Goal: Task Accomplishment & Management: Manage account settings

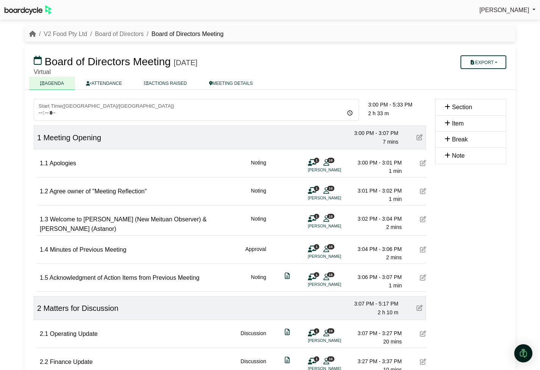
scroll to position [6, 0]
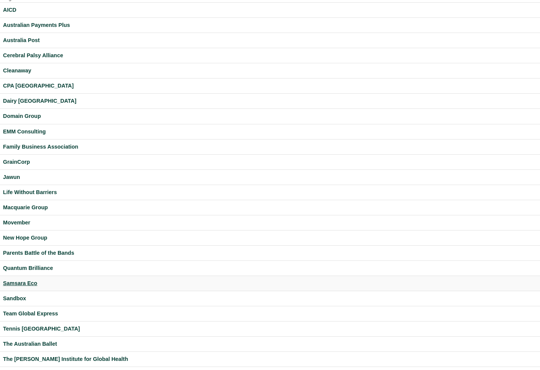
scroll to position [113, 0]
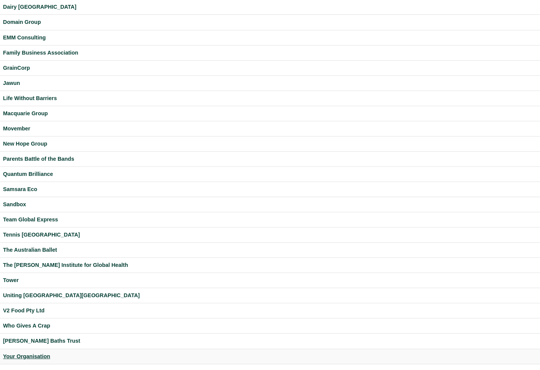
click at [47, 353] on div "Your Organisation" at bounding box center [270, 356] width 534 height 9
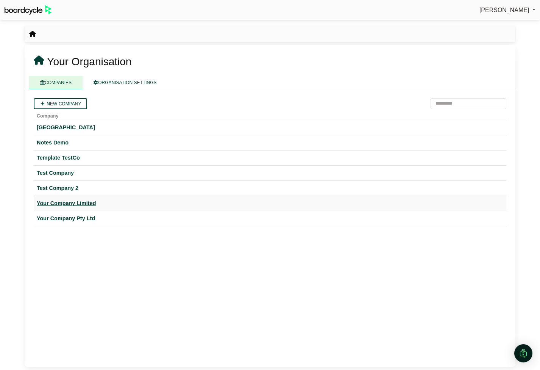
click at [84, 205] on div "Your Company Limited" at bounding box center [270, 203] width 467 height 9
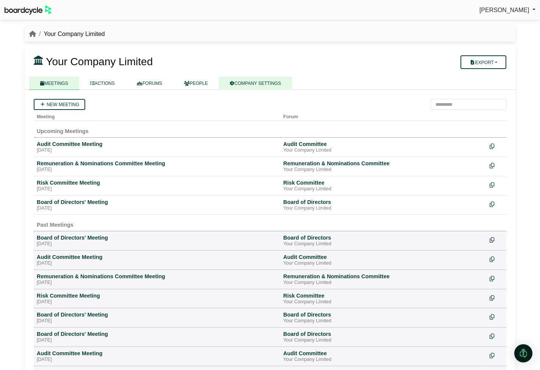
click at [268, 81] on link "COMPANY SETTINGS" at bounding box center [255, 83] width 73 height 13
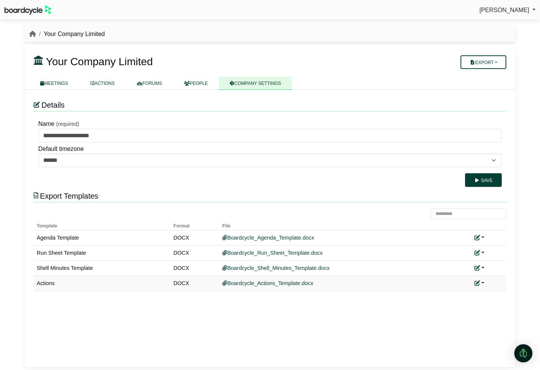
click at [479, 283] on icon at bounding box center [477, 282] width 5 height 5
click at [471, 292] on link "Add custom template" at bounding box center [450, 294] width 67 height 14
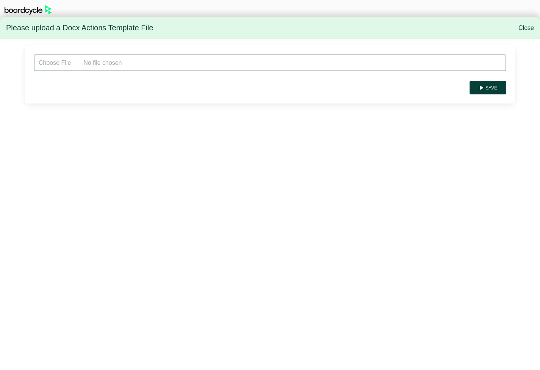
click at [103, 66] on input "file" at bounding box center [270, 62] width 473 height 17
type input "**********"
click at [492, 87] on button "Save" at bounding box center [488, 88] width 37 height 14
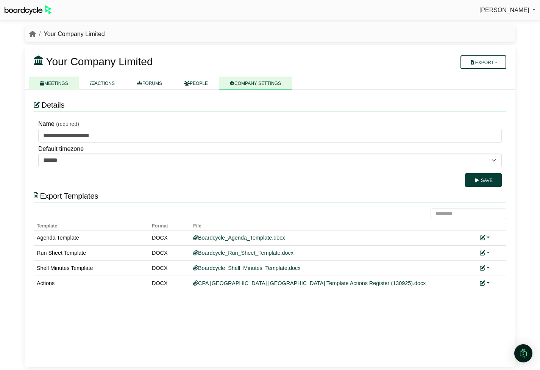
click at [67, 83] on link "MEETINGS" at bounding box center [54, 83] width 50 height 13
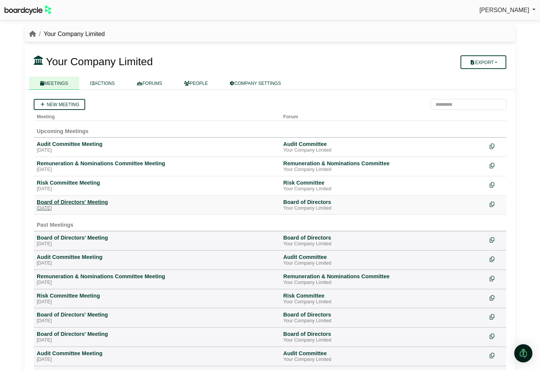
click at [97, 204] on div "Board of Directors' Meeting" at bounding box center [157, 201] width 240 height 7
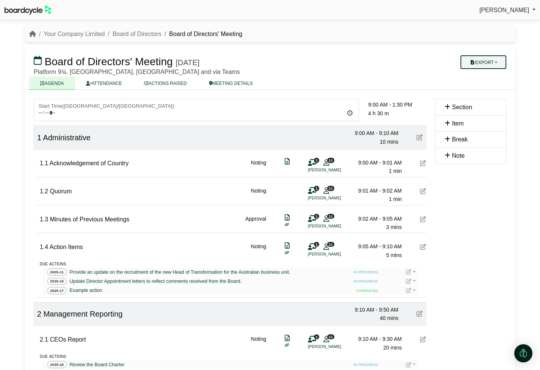
click at [498, 63] on button "Export" at bounding box center [484, 62] width 46 height 14
click at [487, 109] on link "Actions" at bounding box center [491, 109] width 66 height 11
click at [74, 34] on link "Your Company Limited" at bounding box center [74, 34] width 61 height 6
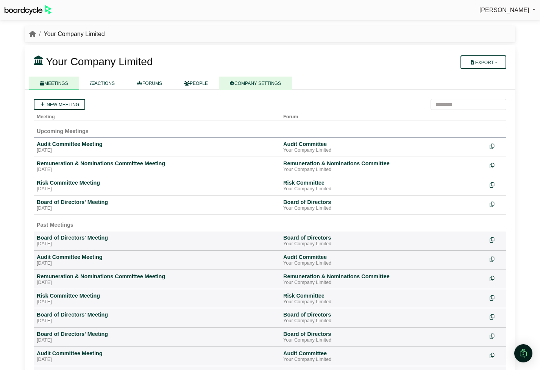
click at [246, 86] on link "COMPANY SETTINGS" at bounding box center [255, 83] width 73 height 13
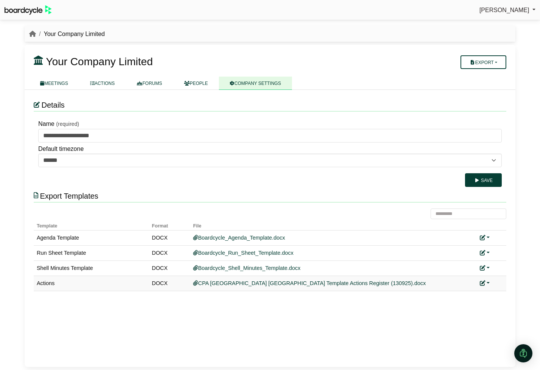
click at [488, 282] on link at bounding box center [485, 283] width 10 height 6
click at [478, 294] on link "Replace custom template" at bounding box center [450, 294] width 77 height 14
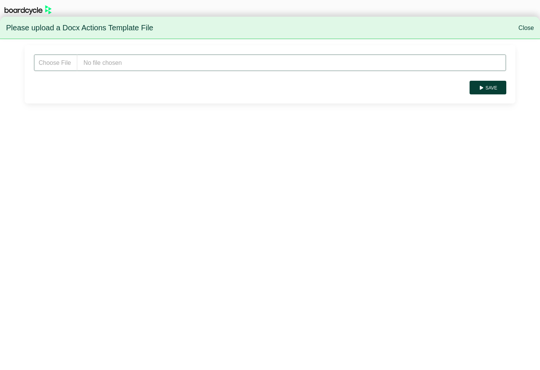
click at [153, 62] on input "file" at bounding box center [270, 62] width 473 height 17
click at [141, 64] on input "file" at bounding box center [270, 62] width 473 height 17
type input "**********"
click at [489, 86] on button "Save" at bounding box center [488, 88] width 37 height 14
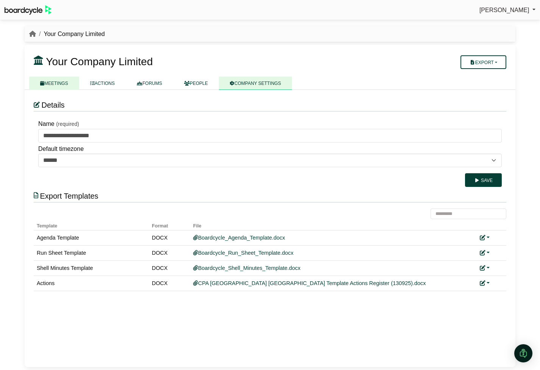
click at [58, 84] on link "MEETINGS" at bounding box center [54, 83] width 50 height 13
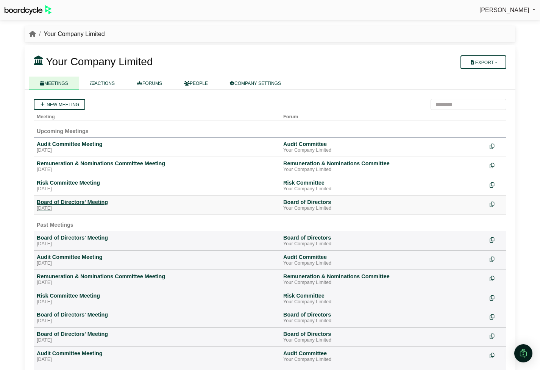
drag, startPoint x: 86, startPoint y: 204, endPoint x: 124, endPoint y: 201, distance: 38.7
click at [86, 204] on div "Board of Directors' Meeting" at bounding box center [157, 201] width 240 height 7
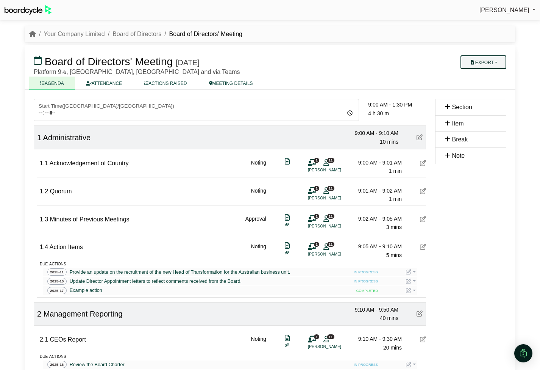
click at [492, 66] on button "Export" at bounding box center [484, 62] width 46 height 14
click at [487, 108] on link "Actions" at bounding box center [491, 109] width 66 height 11
click at [87, 35] on link "Your Company Limited" at bounding box center [74, 34] width 61 height 6
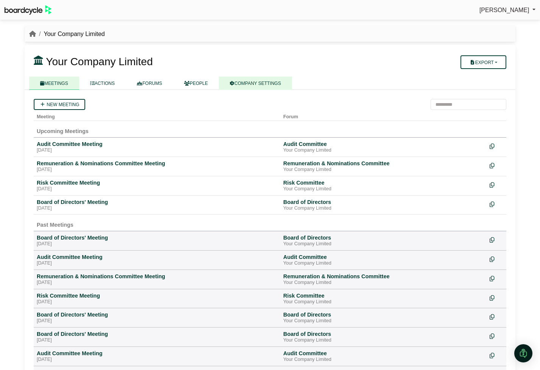
click at [253, 84] on link "COMPANY SETTINGS" at bounding box center [255, 83] width 73 height 13
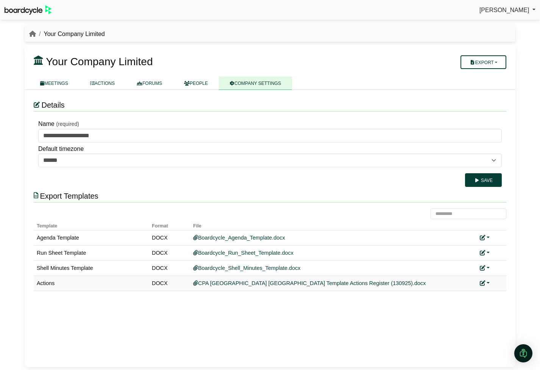
click at [487, 283] on link at bounding box center [485, 283] width 10 height 6
click at [479, 290] on link "Replace custom template" at bounding box center [450, 294] width 77 height 14
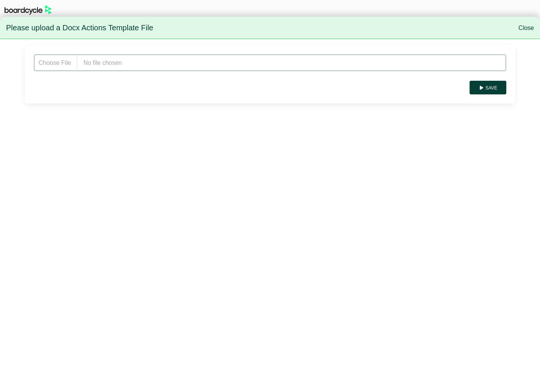
click at [139, 65] on input "file" at bounding box center [270, 62] width 473 height 17
click at [124, 62] on input "file" at bounding box center [270, 62] width 473 height 17
type input "**********"
click at [486, 89] on button "Save" at bounding box center [488, 88] width 37 height 14
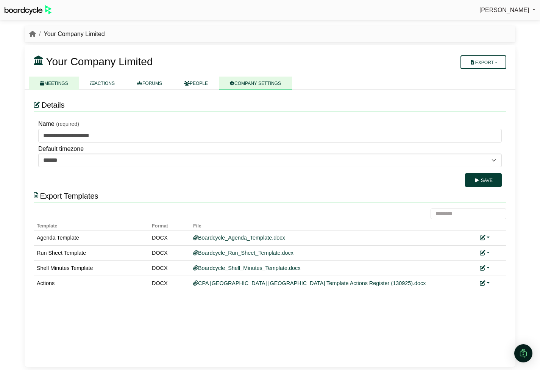
click at [64, 84] on link "MEETINGS" at bounding box center [54, 83] width 50 height 13
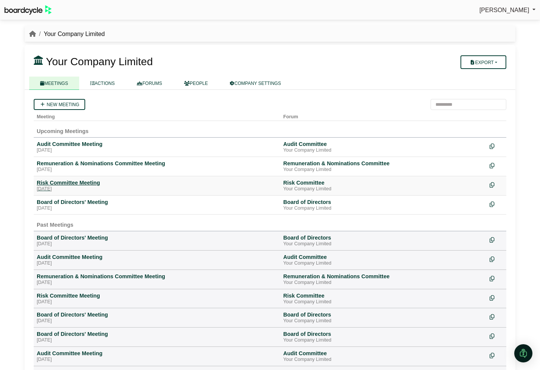
drag, startPoint x: 84, startPoint y: 208, endPoint x: 200, endPoint y: 184, distance: 117.7
click at [85, 208] on div "[DATE]" at bounding box center [157, 208] width 240 height 6
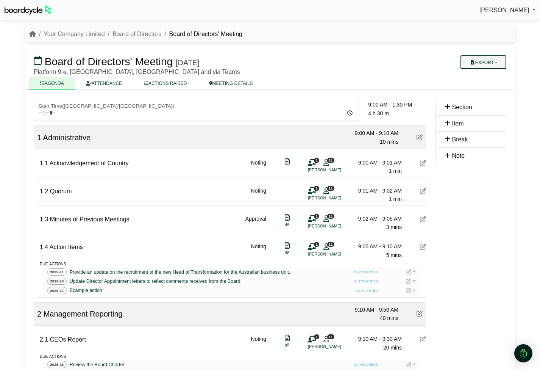
click at [491, 63] on button "Export" at bounding box center [484, 62] width 46 height 14
click at [486, 108] on link "Actions" at bounding box center [491, 109] width 66 height 11
click at [82, 34] on link "Your Company Limited" at bounding box center [74, 34] width 61 height 6
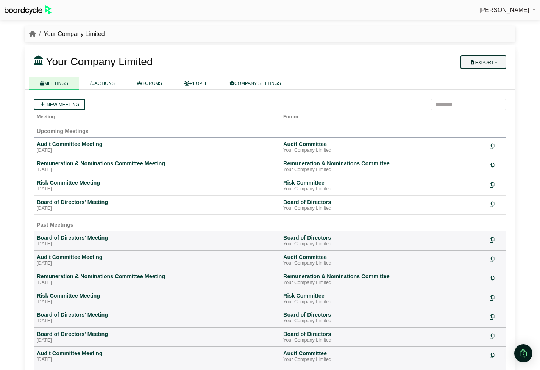
click at [495, 64] on button "Export" at bounding box center [484, 62] width 46 height 14
click at [494, 77] on link "Company Actions" at bounding box center [488, 75] width 61 height 11
click at [259, 82] on link "COMPANY SETTINGS" at bounding box center [255, 83] width 73 height 13
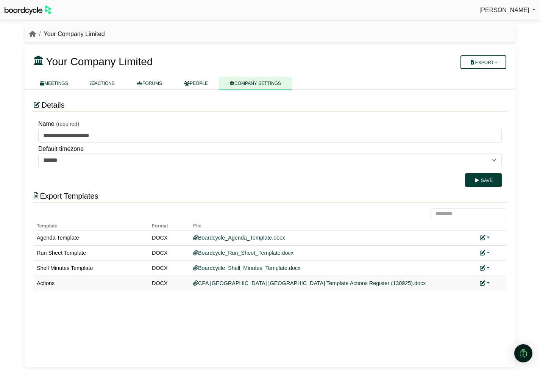
click at [486, 282] on link at bounding box center [485, 283] width 10 height 6
click at [476, 292] on link "Replace custom template" at bounding box center [450, 294] width 77 height 14
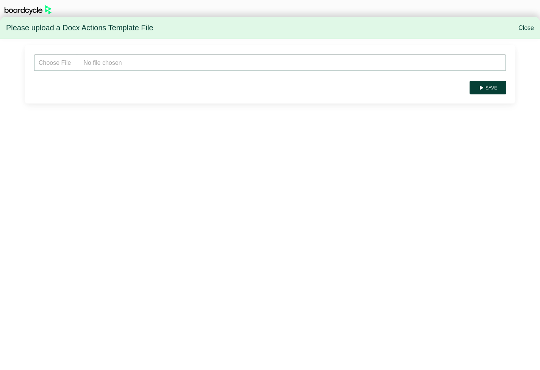
click at [137, 62] on input "file" at bounding box center [270, 62] width 473 height 17
click at [131, 62] on input "file" at bounding box center [270, 62] width 473 height 17
type input "**********"
click at [481, 91] on button "Save" at bounding box center [488, 88] width 37 height 14
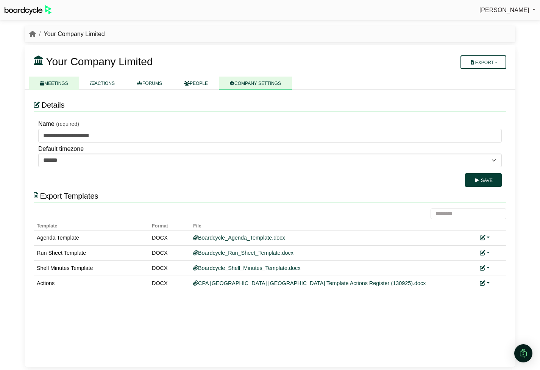
click at [54, 84] on link "MEETINGS" at bounding box center [54, 83] width 50 height 13
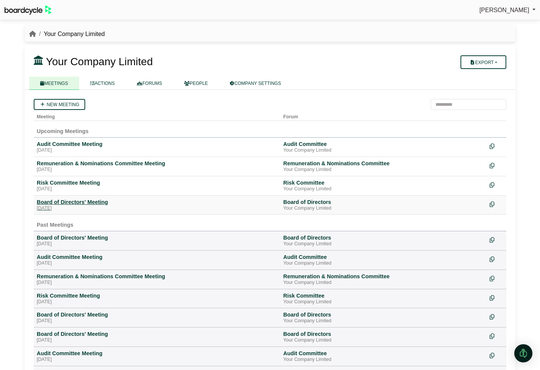
click at [84, 204] on div "Board of Directors' Meeting" at bounding box center [157, 201] width 240 height 7
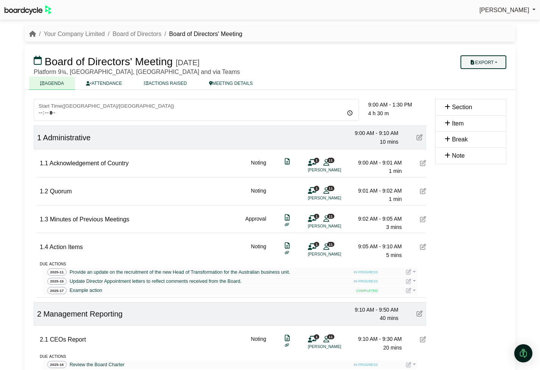
click at [485, 63] on button "Export" at bounding box center [484, 62] width 46 height 14
click at [484, 106] on link "Actions" at bounding box center [491, 109] width 66 height 11
click at [72, 34] on link "Your Company Limited" at bounding box center [74, 34] width 61 height 6
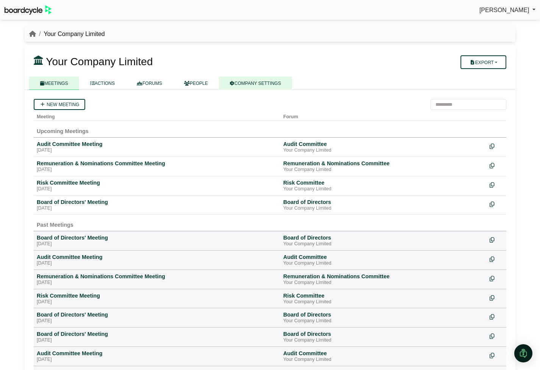
click at [269, 77] on link "COMPANY SETTINGS" at bounding box center [255, 83] width 73 height 13
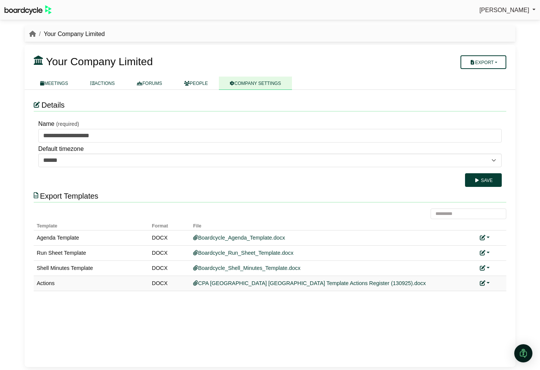
click at [486, 282] on link at bounding box center [485, 283] width 10 height 6
click at [476, 296] on link "Replace custom template" at bounding box center [450, 294] width 77 height 14
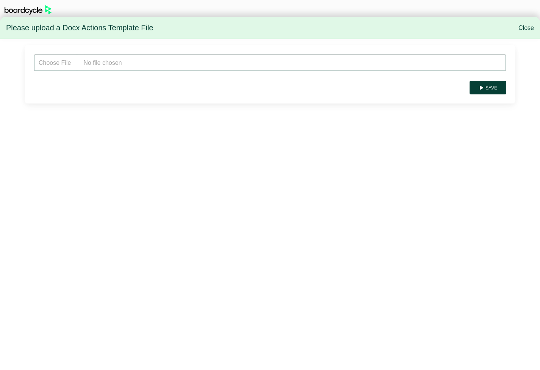
click at [131, 61] on input "file" at bounding box center [270, 62] width 473 height 17
click at [117, 58] on input "file" at bounding box center [270, 62] width 473 height 17
type input "**********"
click at [490, 88] on button "Save" at bounding box center [488, 88] width 37 height 14
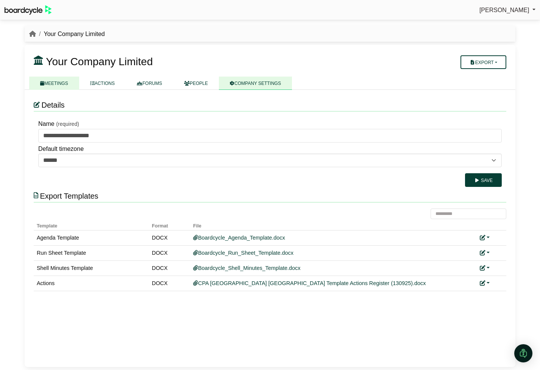
click at [42, 81] on icon at bounding box center [42, 83] width 4 height 5
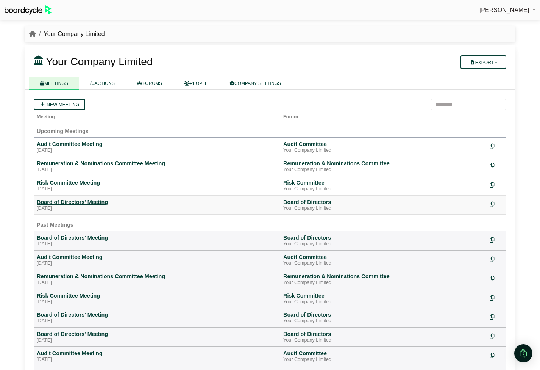
click at [76, 205] on div "Board of Directors' Meeting" at bounding box center [157, 201] width 240 height 7
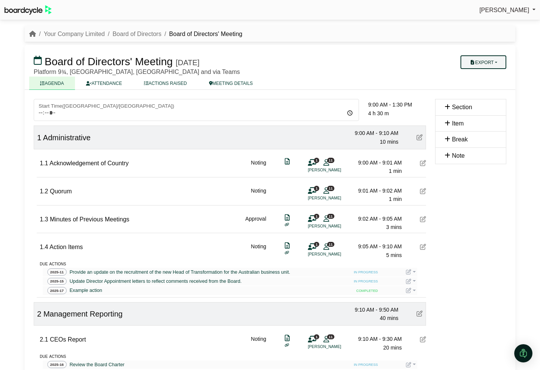
click at [490, 62] on button "Export" at bounding box center [484, 62] width 46 height 14
click at [485, 105] on link "Actions" at bounding box center [491, 109] width 66 height 11
click at [91, 31] on link "Your Company Limited" at bounding box center [74, 34] width 61 height 6
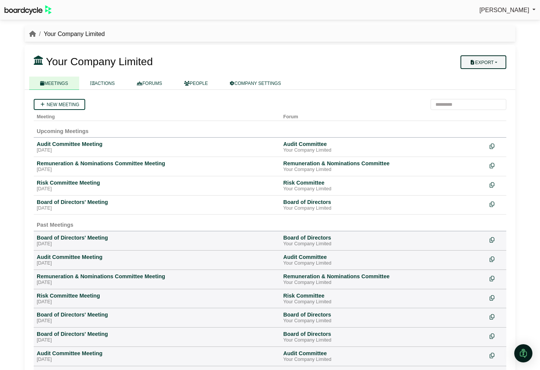
click at [492, 61] on button "Export" at bounding box center [484, 62] width 46 height 14
click at [494, 76] on link "Company Actions" at bounding box center [488, 75] width 61 height 11
click at [262, 85] on link "COMPANY SETTINGS" at bounding box center [255, 83] width 73 height 13
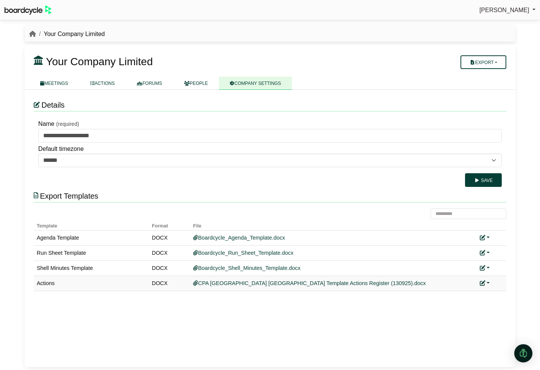
click at [484, 284] on icon at bounding box center [482, 282] width 5 height 5
click at [474, 297] on link "Replace custom template" at bounding box center [450, 294] width 77 height 14
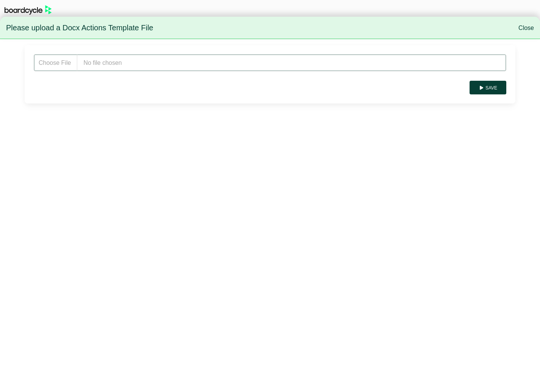
click at [117, 63] on input "file" at bounding box center [270, 62] width 473 height 17
click at [132, 66] on input "file" at bounding box center [270, 62] width 473 height 17
type input "**********"
click at [485, 91] on button "Save" at bounding box center [488, 88] width 37 height 14
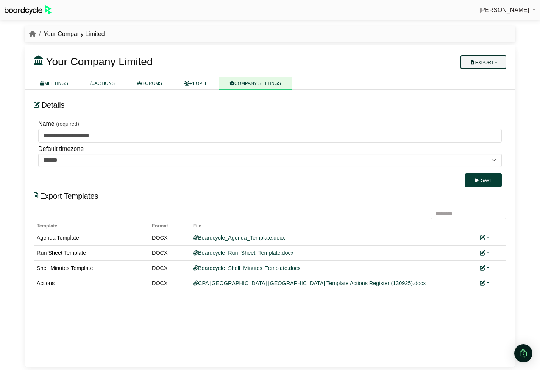
click at [497, 66] on button "Export" at bounding box center [484, 62] width 46 height 14
click at [494, 75] on link "Company Actions" at bounding box center [488, 75] width 61 height 11
click at [489, 283] on link at bounding box center [485, 283] width 10 height 6
click at [470, 291] on link "Replace custom template" at bounding box center [450, 294] width 77 height 14
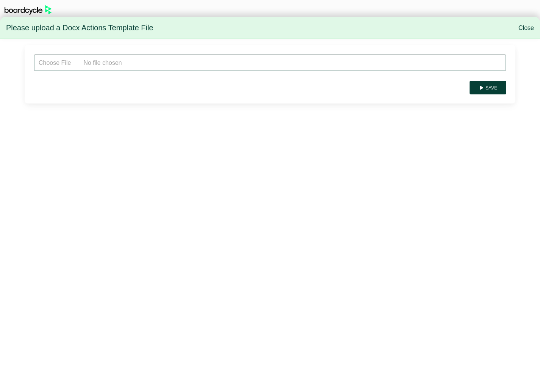
click at [142, 62] on input "file" at bounding box center [270, 62] width 473 height 17
click at [96, 64] on input "file" at bounding box center [270, 62] width 473 height 17
type input "**********"
click at [496, 92] on button "Save" at bounding box center [488, 88] width 37 height 14
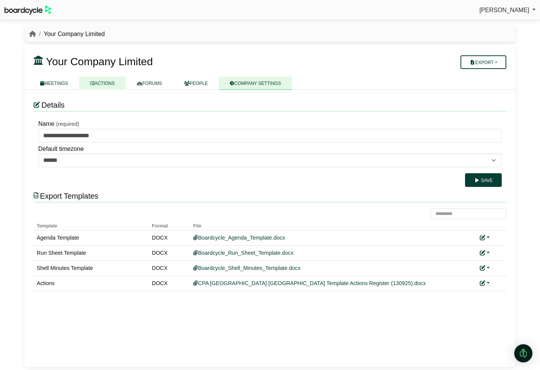
click at [103, 83] on link "ACTIONS" at bounding box center [102, 83] width 47 height 13
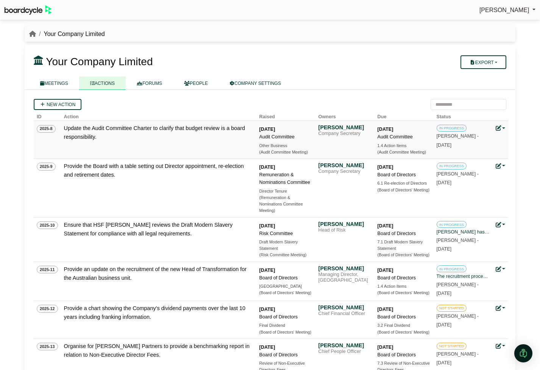
click at [347, 123] on td "[PERSON_NAME] Company Secretary" at bounding box center [344, 140] width 59 height 38
click at [346, 128] on div "Cormac McLaggen" at bounding box center [345, 127] width 53 height 7
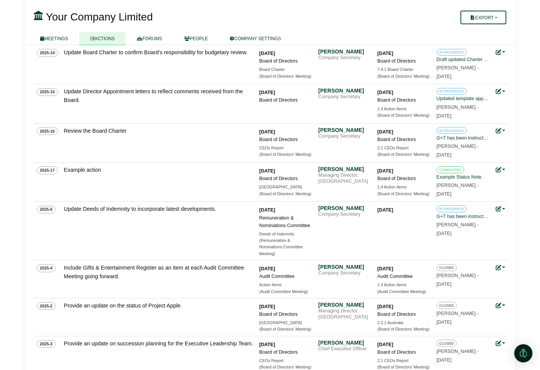
scroll to position [342, 0]
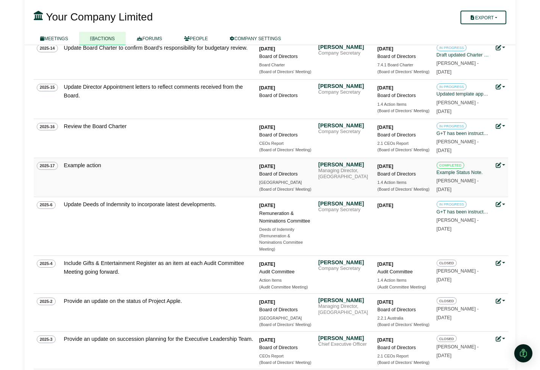
click at [504, 165] on link at bounding box center [501, 165] width 10 height 6
click at [480, 217] on link "Delete action" at bounding box center [475, 220] width 61 height 14
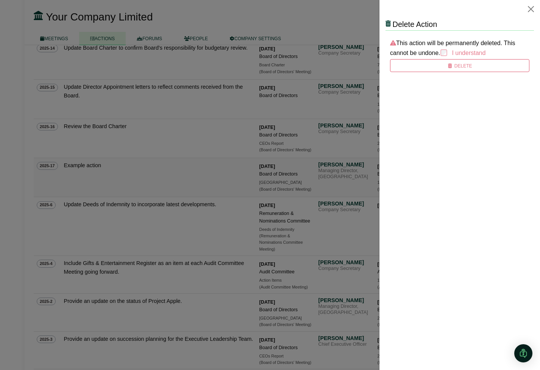
scroll to position [0, 0]
click at [452, 62] on button "Delete" at bounding box center [459, 65] width 139 height 13
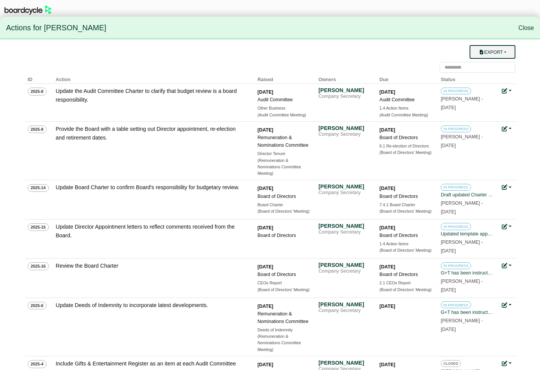
click at [501, 51] on button "Export" at bounding box center [493, 52] width 46 height 14
click at [501, 63] on link "Owner Actions" at bounding box center [497, 66] width 61 height 14
click at [511, 186] on link at bounding box center [507, 187] width 10 height 6
click at [501, 198] on link "Update status" at bounding box center [481, 198] width 61 height 14
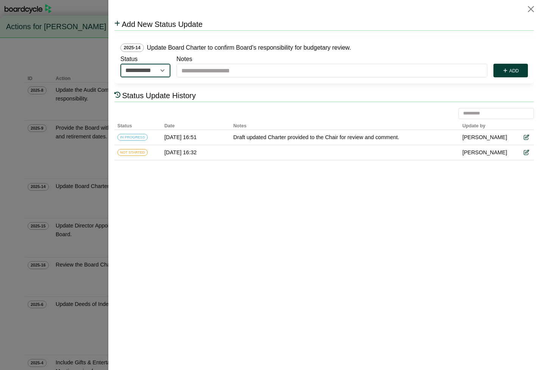
click at [163, 72] on select "**********" at bounding box center [145, 71] width 50 height 14
select select "*********"
click at [120, 64] on select "**********" at bounding box center [145, 71] width 50 height 14
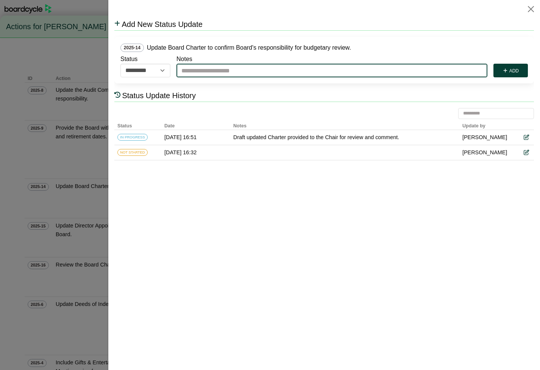
click at [215, 70] on input "Notes" at bounding box center [331, 71] width 311 height 14
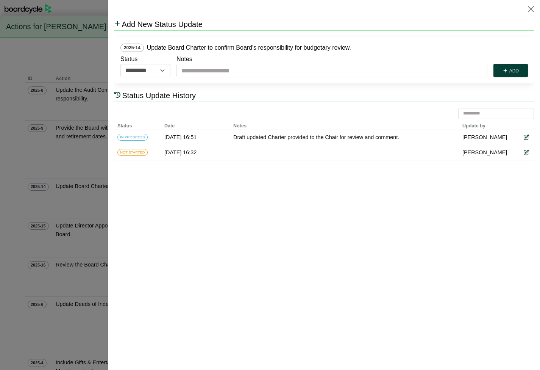
click at [371, 166] on html "**********" at bounding box center [324, 92] width 420 height 148
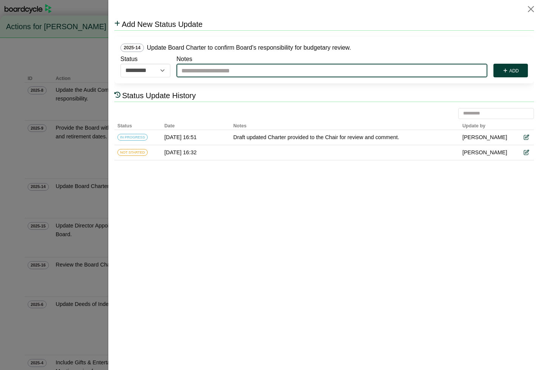
click at [227, 70] on input "Notes" at bounding box center [331, 71] width 311 height 14
type input "*"
type input "**********"
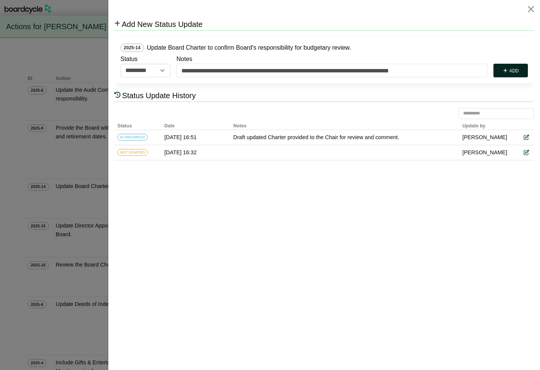
click at [515, 70] on button "Add" at bounding box center [510, 71] width 34 height 14
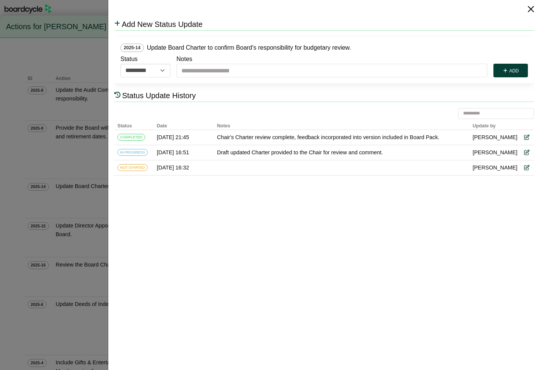
click at [531, 9] on button "Close" at bounding box center [531, 9] width 12 height 12
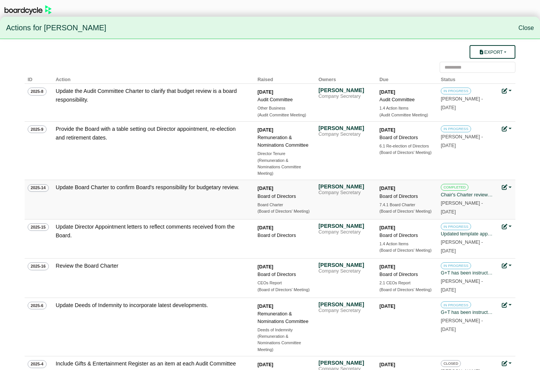
scroll to position [30, 0]
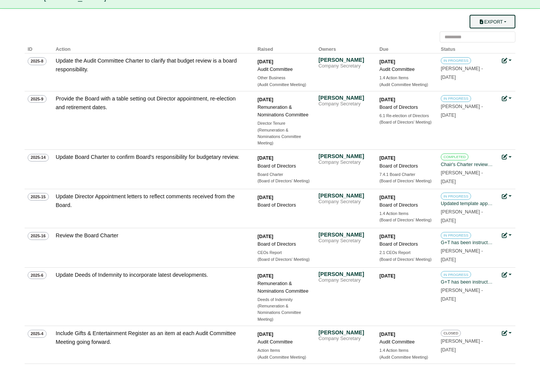
click at [508, 19] on button "Export" at bounding box center [493, 22] width 46 height 14
click at [497, 35] on link "Owner Actions" at bounding box center [497, 36] width 61 height 14
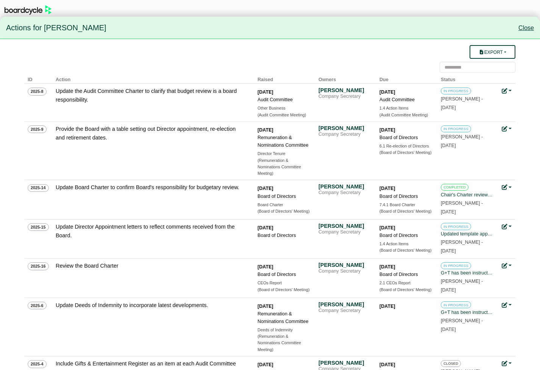
click at [531, 29] on link "Close" at bounding box center [526, 28] width 16 height 6
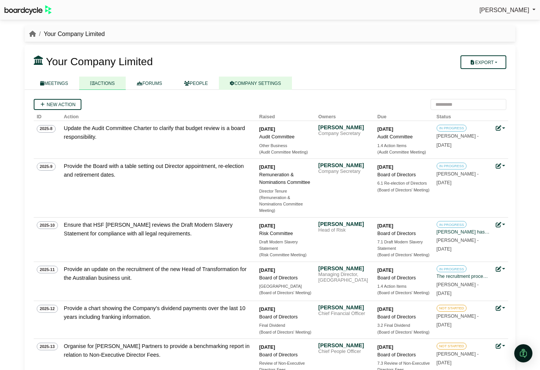
click at [268, 82] on link "COMPANY SETTINGS" at bounding box center [255, 83] width 73 height 13
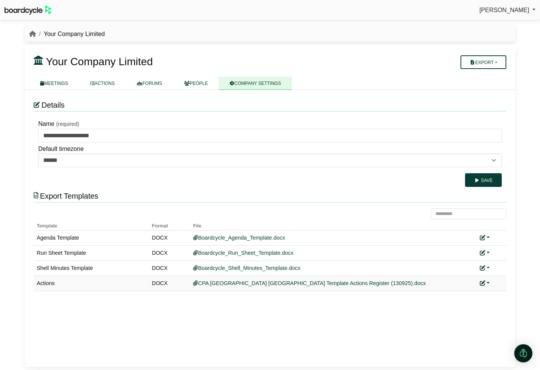
click at [489, 283] on link at bounding box center [485, 283] width 10 height 6
click at [469, 309] on button "Remove custom template" at bounding box center [450, 308] width 77 height 14
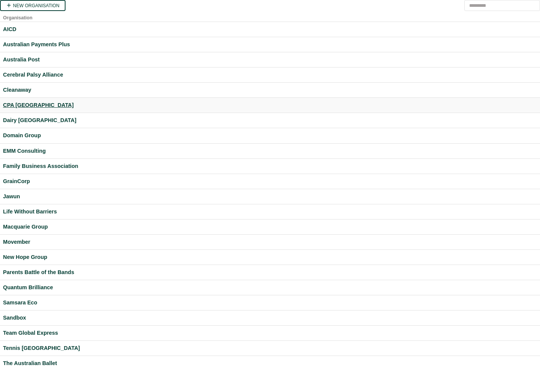
click at [27, 105] on div "CPA [GEOGRAPHIC_DATA]" at bounding box center [270, 105] width 534 height 9
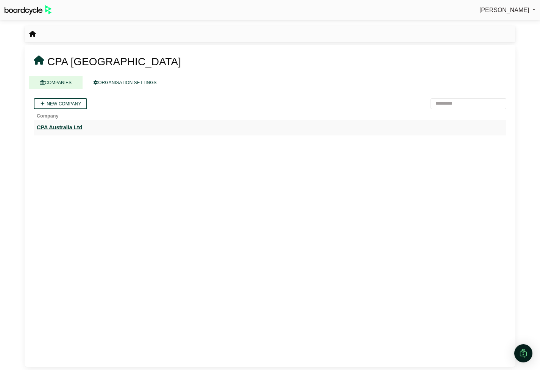
click at [74, 123] on div "CPA Australia Ltd" at bounding box center [270, 127] width 467 height 9
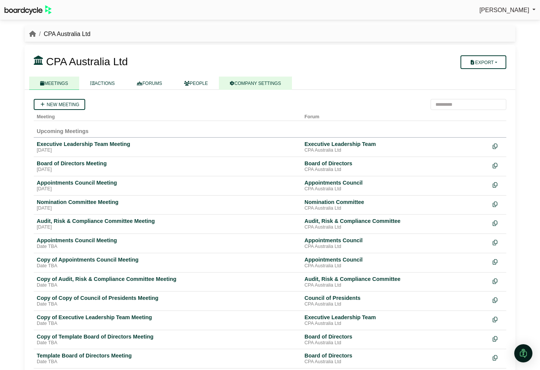
click at [251, 85] on link "COMPANY SETTINGS" at bounding box center [255, 83] width 73 height 13
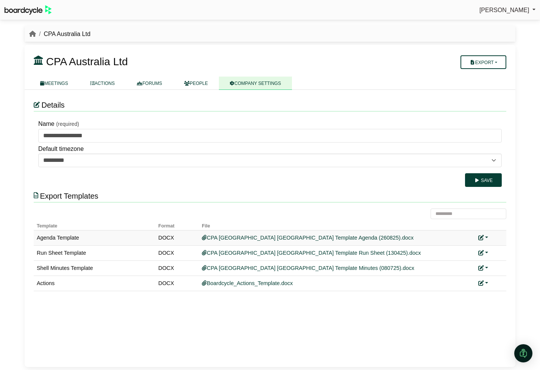
click at [486, 238] on link at bounding box center [483, 237] width 10 height 6
click at [474, 250] on link "Replace custom template" at bounding box center [449, 248] width 77 height 14
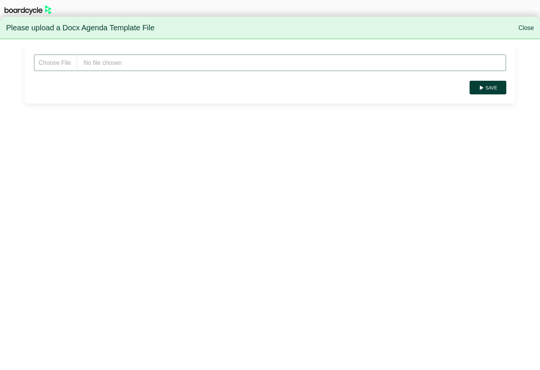
click at [128, 65] on input "file" at bounding box center [270, 62] width 473 height 17
type input "**********"
click at [489, 89] on button "Save" at bounding box center [488, 88] width 37 height 14
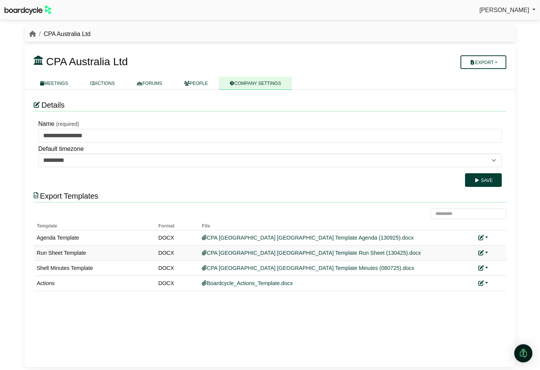
click at [486, 253] on link at bounding box center [483, 253] width 10 height 6
click at [473, 267] on link "Replace custom template" at bounding box center [449, 263] width 77 height 14
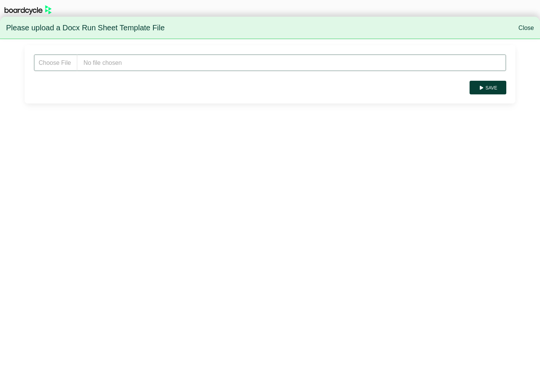
click at [177, 59] on input "file" at bounding box center [270, 62] width 473 height 17
type input "**********"
click at [494, 88] on button "Save" at bounding box center [488, 88] width 37 height 14
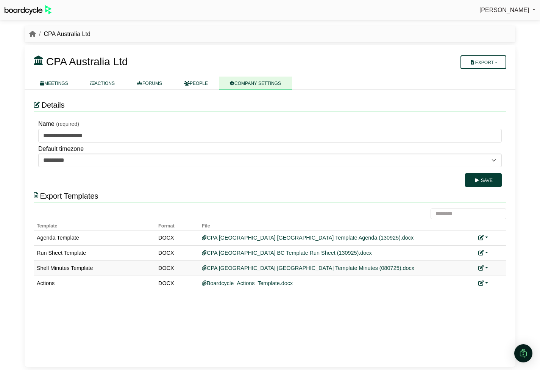
click at [486, 269] on link at bounding box center [483, 268] width 10 height 6
click at [471, 279] on link "Replace custom template" at bounding box center [449, 279] width 77 height 14
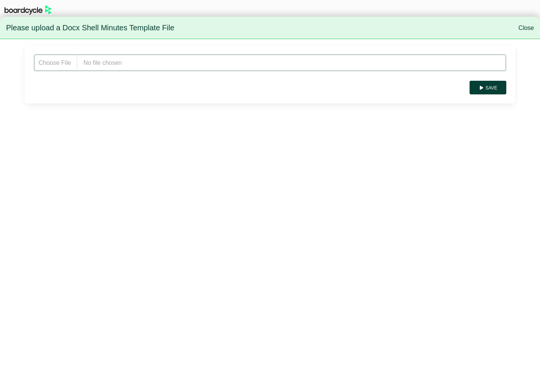
click at [144, 66] on input "file" at bounding box center [270, 62] width 473 height 17
type input "**********"
click at [489, 90] on button "Save" at bounding box center [488, 88] width 37 height 14
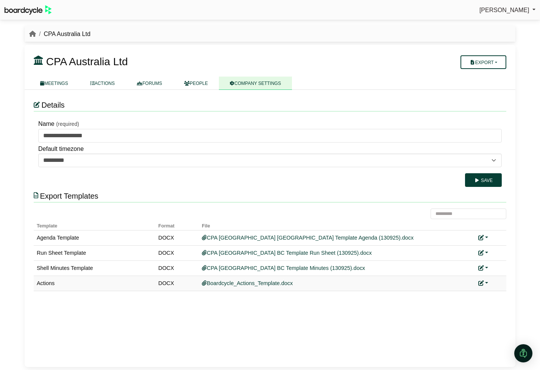
click at [486, 281] on link at bounding box center [483, 283] width 10 height 6
click at [469, 293] on link "Add custom template" at bounding box center [454, 294] width 67 height 14
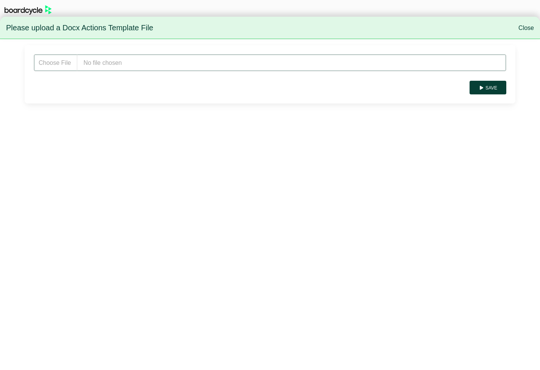
click at [160, 60] on input "file" at bounding box center [270, 62] width 473 height 17
type input "**********"
click at [481, 84] on button "Save" at bounding box center [488, 88] width 37 height 14
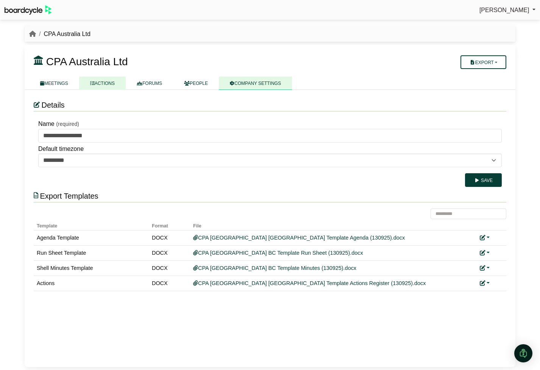
click at [99, 85] on link "ACTIONS" at bounding box center [102, 83] width 47 height 13
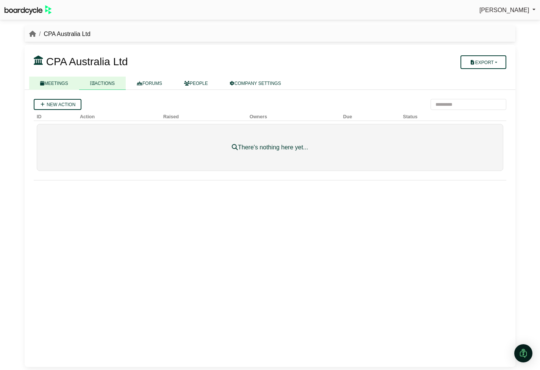
click at [51, 84] on link "MEETINGS" at bounding box center [54, 83] width 50 height 13
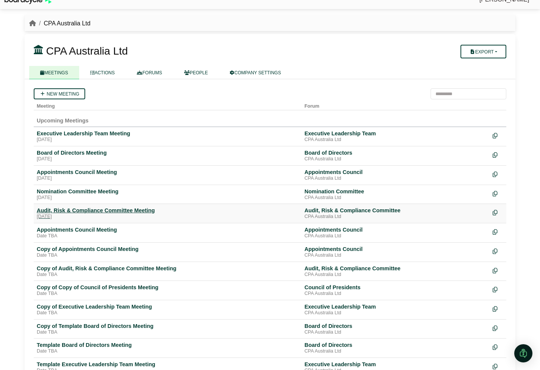
scroll to position [14, 0]
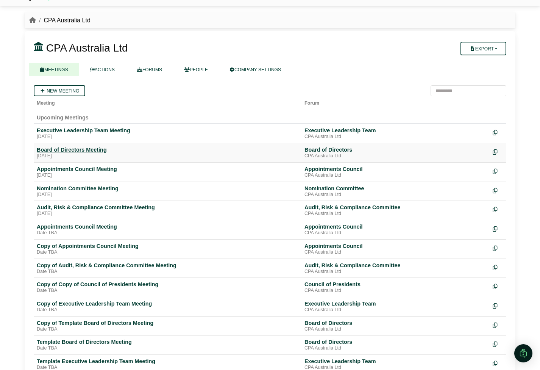
click at [75, 152] on div "Board of Directors Meeting" at bounding box center [168, 149] width 262 height 7
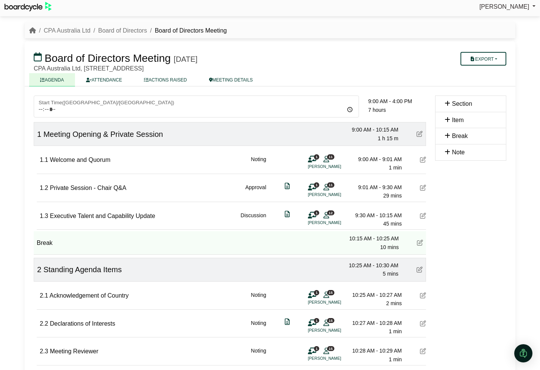
scroll to position [4, 0]
click at [498, 61] on button "Export" at bounding box center [484, 59] width 46 height 14
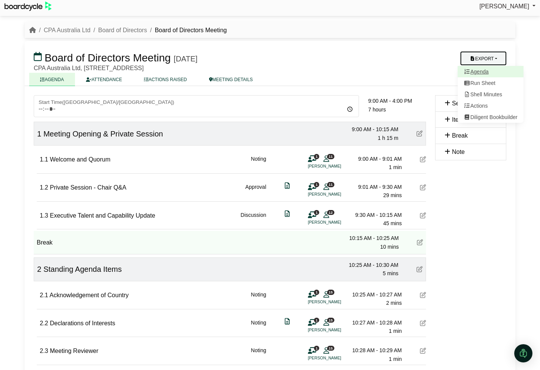
click at [489, 72] on link "Agenda" at bounding box center [491, 71] width 66 height 11
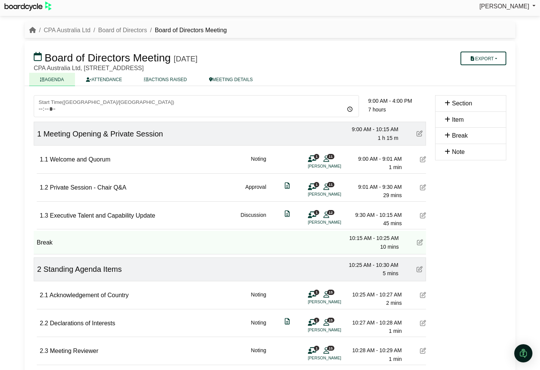
scroll to position [0, 0]
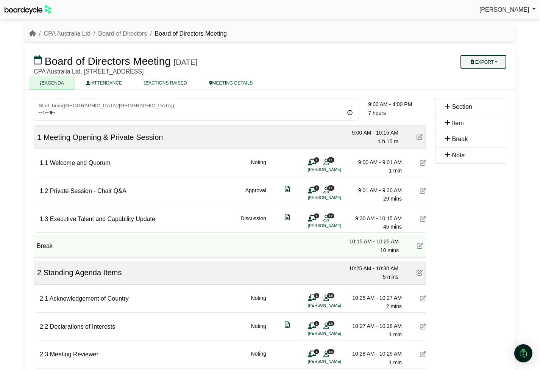
click at [493, 62] on button "Export" at bounding box center [484, 62] width 46 height 14
click at [487, 110] on link "Actions" at bounding box center [491, 108] width 66 height 11
click at [81, 33] on link "CPA Australia Ltd" at bounding box center [67, 34] width 47 height 6
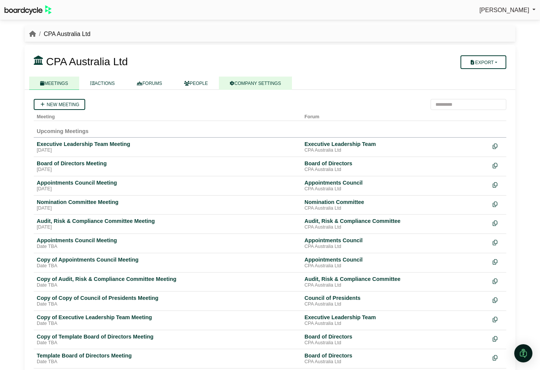
click at [263, 81] on link "COMPANY SETTINGS" at bounding box center [255, 83] width 73 height 13
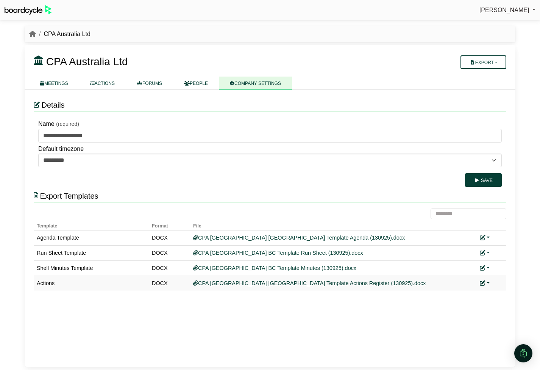
click at [487, 281] on link at bounding box center [485, 283] width 10 height 6
click at [483, 292] on link "Replace custom template" at bounding box center [450, 294] width 77 height 14
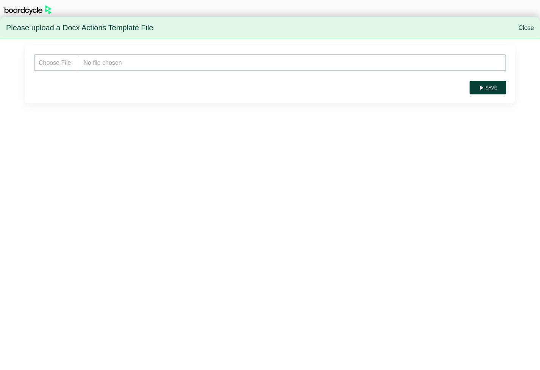
click at [141, 67] on input "file" at bounding box center [270, 62] width 473 height 17
click at [151, 56] on input "file" at bounding box center [270, 62] width 473 height 17
type input "**********"
click at [493, 91] on button "Save" at bounding box center [488, 88] width 37 height 14
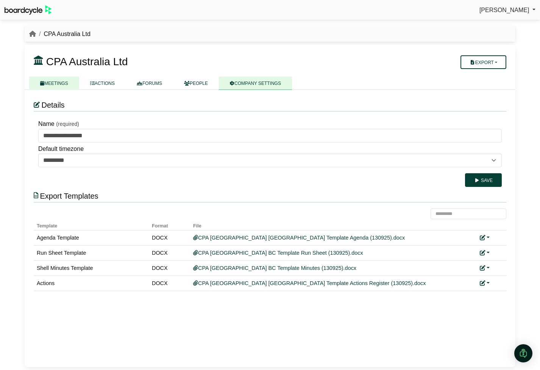
click at [58, 86] on link "MEETINGS" at bounding box center [54, 83] width 50 height 13
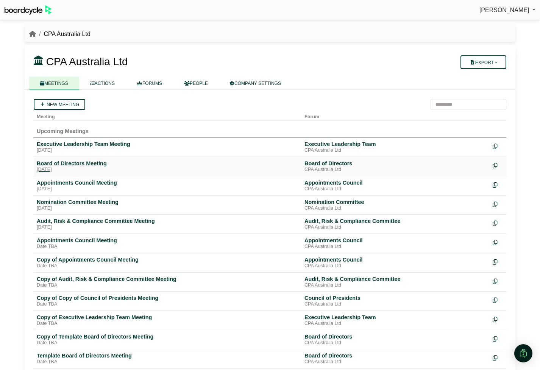
click at [73, 168] on div "Monday, 22 September 2025" at bounding box center [168, 170] width 262 height 6
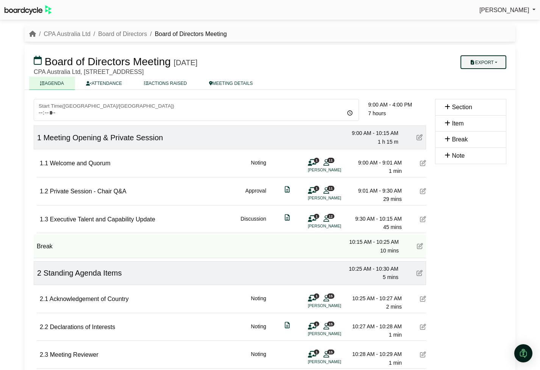
click at [491, 63] on button "Export" at bounding box center [484, 62] width 46 height 14
click at [486, 105] on link "Actions" at bounding box center [491, 109] width 66 height 11
click at [491, 61] on button "Export" at bounding box center [484, 62] width 46 height 14
click at [491, 83] on link "Run Sheet" at bounding box center [491, 86] width 66 height 11
click at [77, 36] on link "CPA Australia Ltd" at bounding box center [67, 34] width 47 height 6
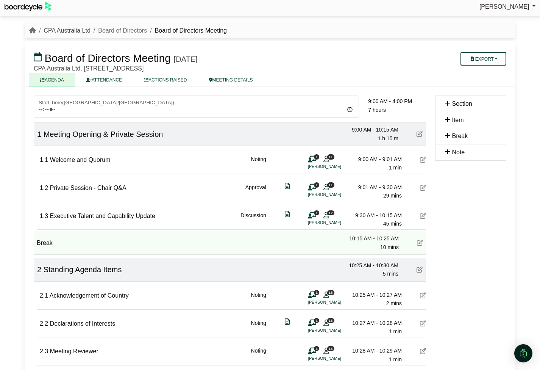
scroll to position [3, 0]
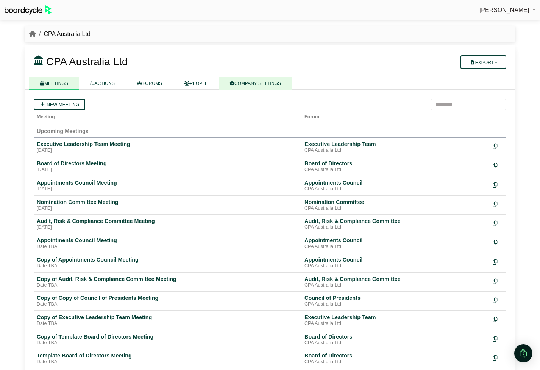
click at [266, 85] on link "COMPANY SETTINGS" at bounding box center [255, 83] width 73 height 13
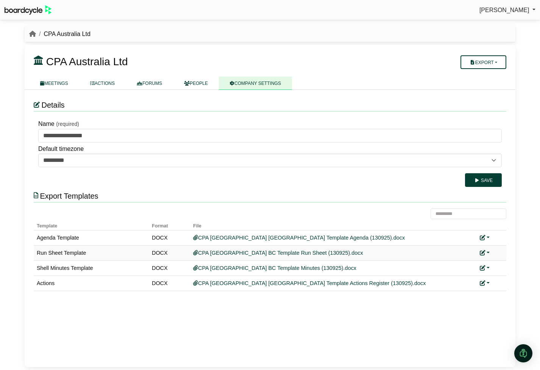
click at [488, 252] on link at bounding box center [485, 253] width 10 height 6
click at [476, 261] on link "Replace custom template" at bounding box center [450, 263] width 77 height 14
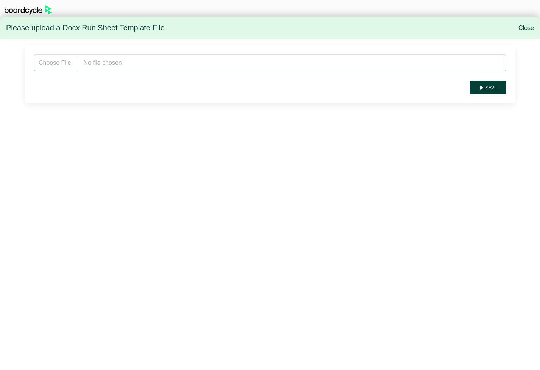
click at [133, 64] on input "file" at bounding box center [270, 62] width 473 height 17
click at [112, 63] on input "file" at bounding box center [270, 62] width 473 height 17
type input "**********"
click at [487, 83] on button "Save" at bounding box center [488, 88] width 37 height 14
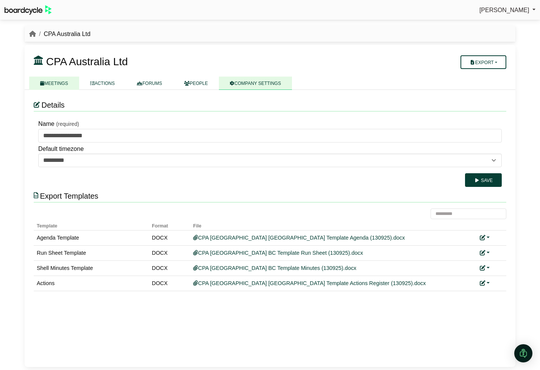
click at [60, 83] on link "MEETINGS" at bounding box center [54, 83] width 50 height 13
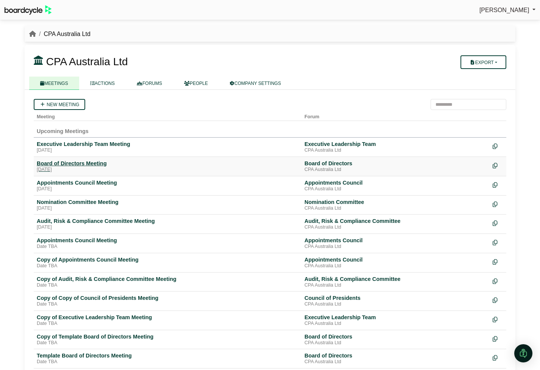
click at [70, 167] on div "[DATE]" at bounding box center [168, 170] width 262 height 6
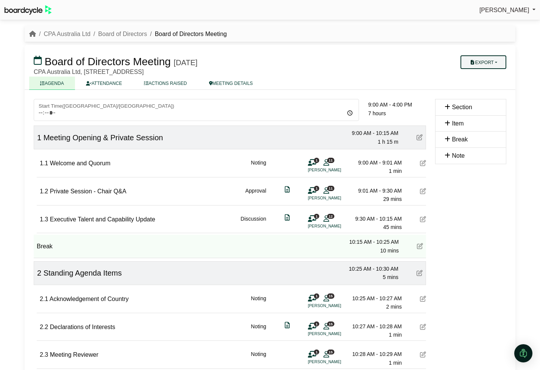
drag, startPoint x: 498, startPoint y: 59, endPoint x: 493, endPoint y: 66, distance: 8.8
click at [498, 59] on button "Export" at bounding box center [484, 62] width 46 height 14
click at [489, 75] on link "Agenda" at bounding box center [491, 75] width 66 height 11
click at [498, 63] on button "Export" at bounding box center [484, 62] width 46 height 14
click at [493, 88] on link "Run Sheet" at bounding box center [491, 86] width 66 height 11
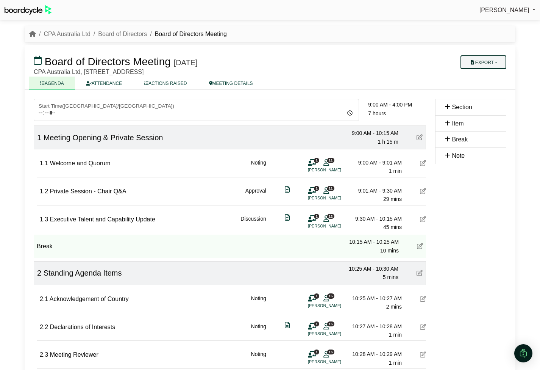
click at [498, 62] on button "Export" at bounding box center [484, 62] width 46 height 14
click at [495, 100] on link "Shell Minutes" at bounding box center [491, 97] width 66 height 11
click at [320, 84] on ul "AGENDA ATTENDANCE ACTIONS RAISED MEETING DETAILS" at bounding box center [270, 83] width 482 height 13
click at [78, 34] on link "CPA Australia Ltd" at bounding box center [67, 34] width 47 height 6
